Goal: Transaction & Acquisition: Purchase product/service

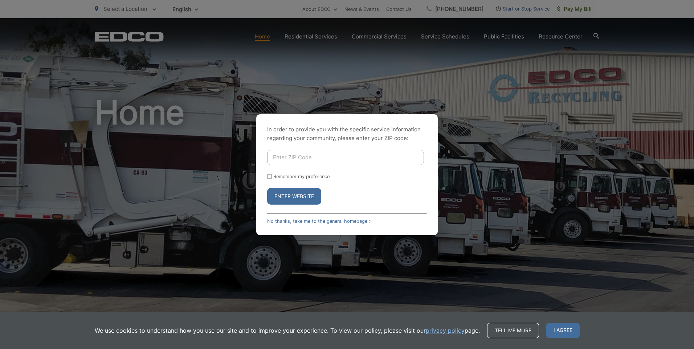
click at [297, 161] on input "Enter ZIP Code" at bounding box center [345, 157] width 157 height 15
click at [300, 197] on button "Enter Website" at bounding box center [294, 196] width 54 height 17
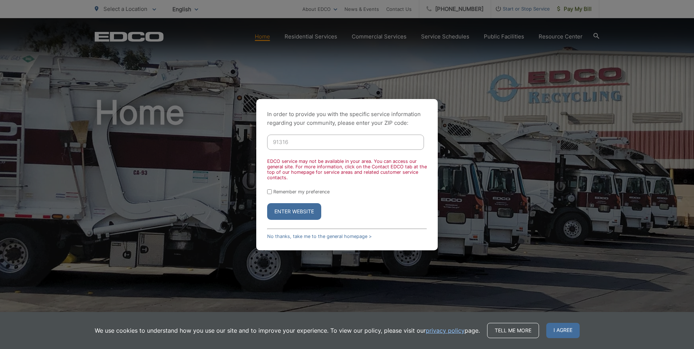
click at [299, 140] on input "91316" at bounding box center [345, 142] width 157 height 15
type input "90026"
click at [294, 218] on button "Enter Website" at bounding box center [294, 211] width 54 height 17
click at [296, 213] on button "Enter Website" at bounding box center [294, 211] width 54 height 17
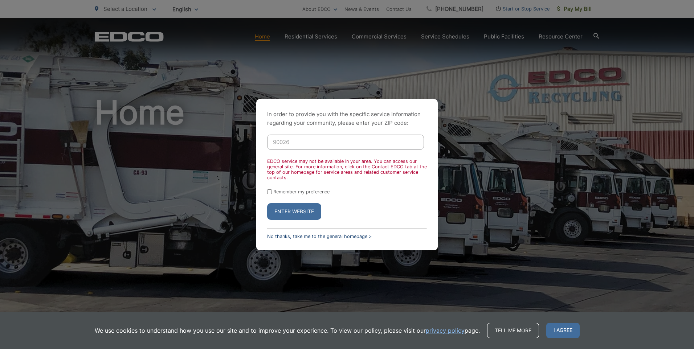
click at [336, 237] on link "No thanks, take me to the general homepage >" at bounding box center [319, 236] width 104 height 5
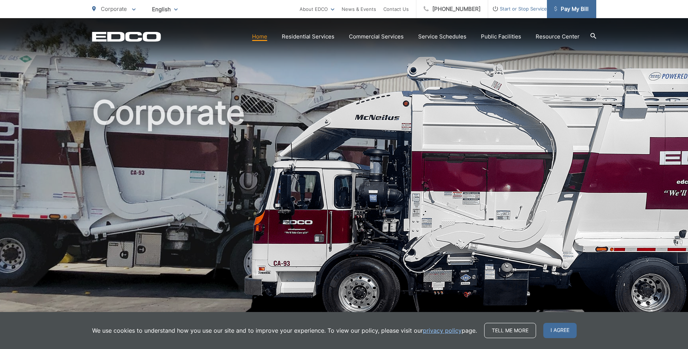
click at [573, 9] on span "Pay My Bill" at bounding box center [571, 9] width 34 height 9
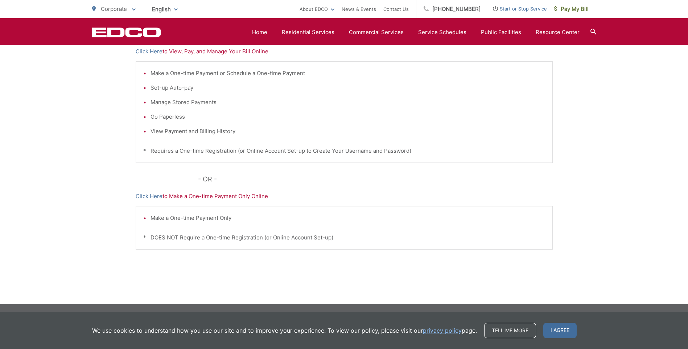
scroll to position [58, 0]
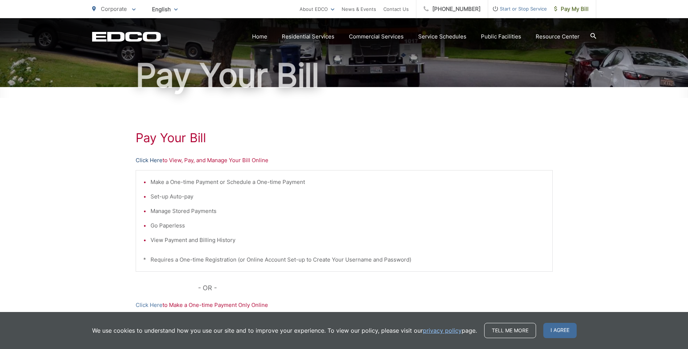
click at [154, 162] on link "Click Here" at bounding box center [149, 160] width 27 height 9
